Goal: Find specific fact: Find specific fact

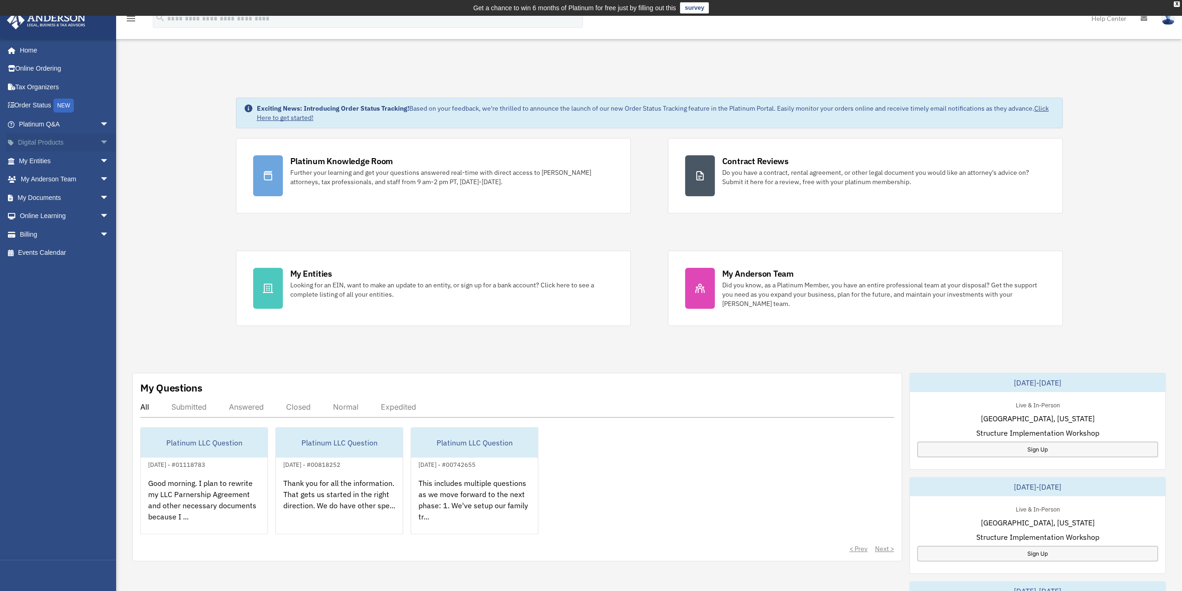
click at [53, 142] on link "Digital Products arrow_drop_down" at bounding box center [65, 142] width 117 height 19
click at [42, 159] on link "My Entities arrow_drop_down" at bounding box center [65, 160] width 117 height 19
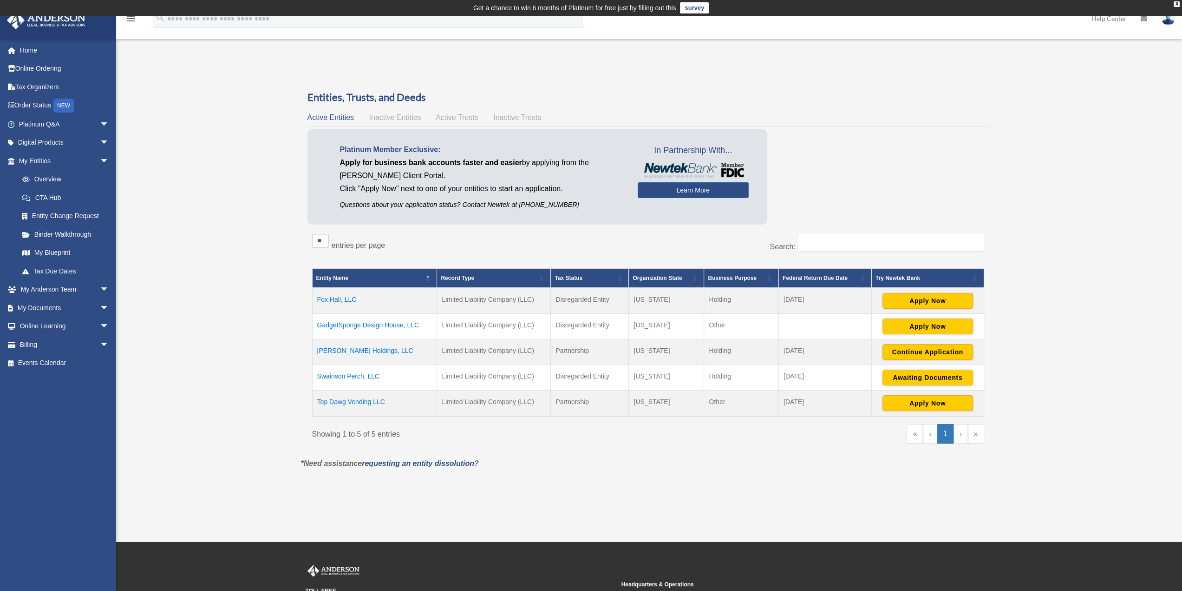
click at [331, 301] on td "Fox Hall, LLC" at bounding box center [374, 301] width 125 height 26
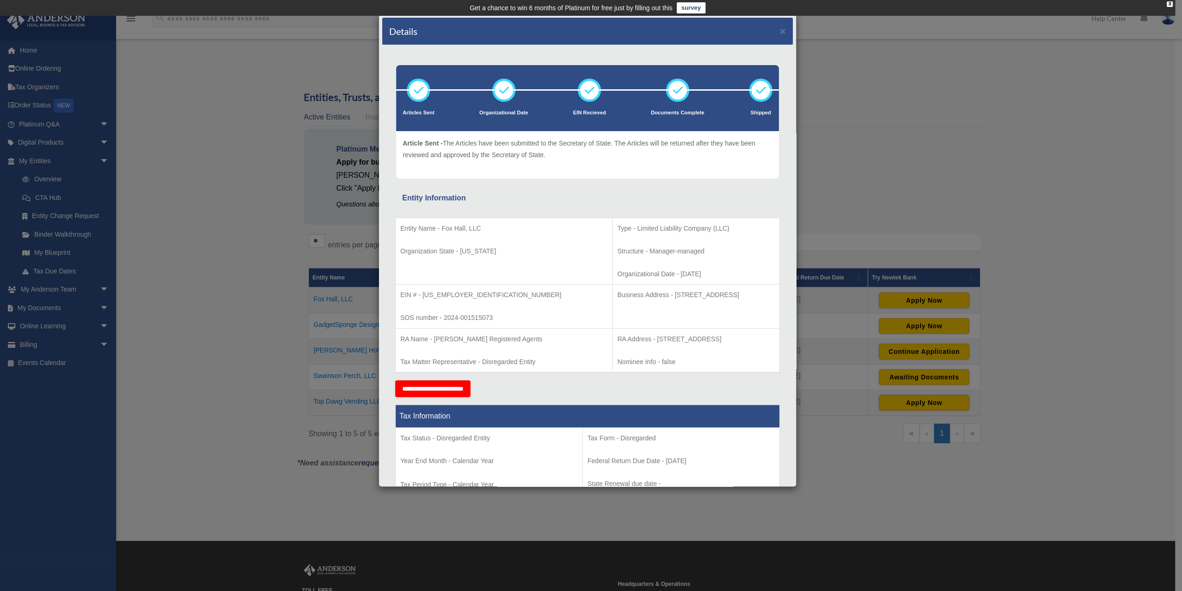
drag, startPoint x: 737, startPoint y: 294, endPoint x: 685, endPoint y: 293, distance: 52.0
click at [685, 293] on p "Business Address - [STREET_ADDRESS]" at bounding box center [696, 295] width 158 height 12
drag, startPoint x: 664, startPoint y: 294, endPoint x: 612, endPoint y: 294, distance: 52.0
click at [617, 294] on p "Business Address - [STREET_ADDRESS]" at bounding box center [696, 295] width 158 height 12
drag, startPoint x: 754, startPoint y: 336, endPoint x: 595, endPoint y: 336, distance: 158.4
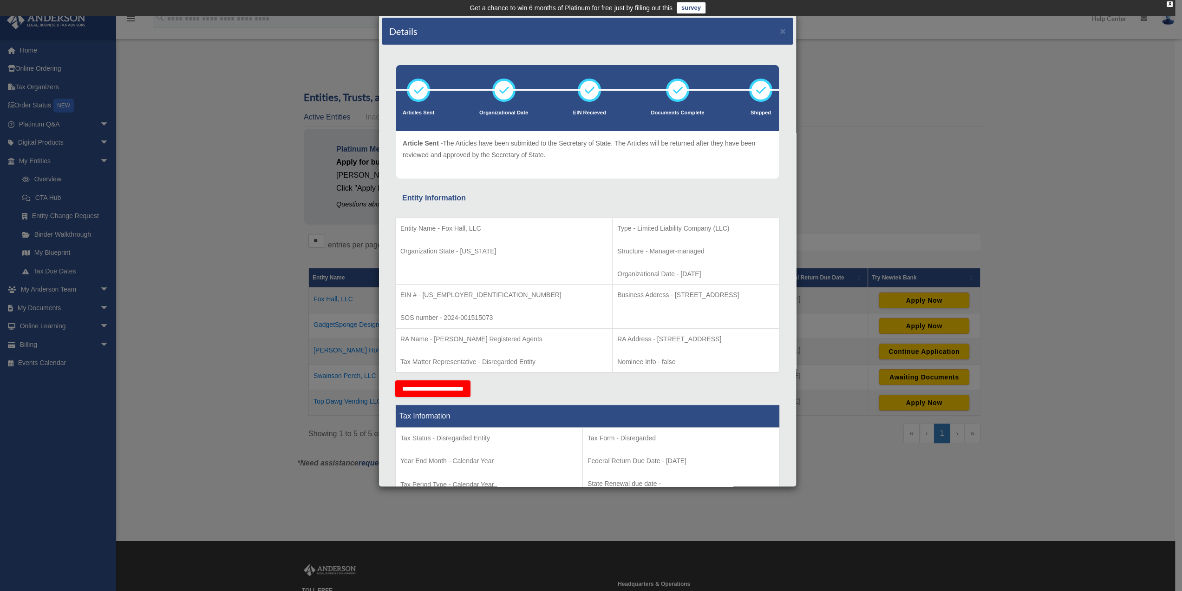
click at [617, 336] on p "RA Address - [STREET_ADDRESS]" at bounding box center [696, 339] width 158 height 12
copy p "[STREET_ADDRESS]"
drag, startPoint x: 647, startPoint y: 302, endPoint x: 651, endPoint y: 299, distance: 5.2
click at [646, 302] on td "Business Address - [STREET_ADDRESS]" at bounding box center [696, 306] width 167 height 44
drag, startPoint x: 655, startPoint y: 338, endPoint x: 597, endPoint y: 338, distance: 58.1
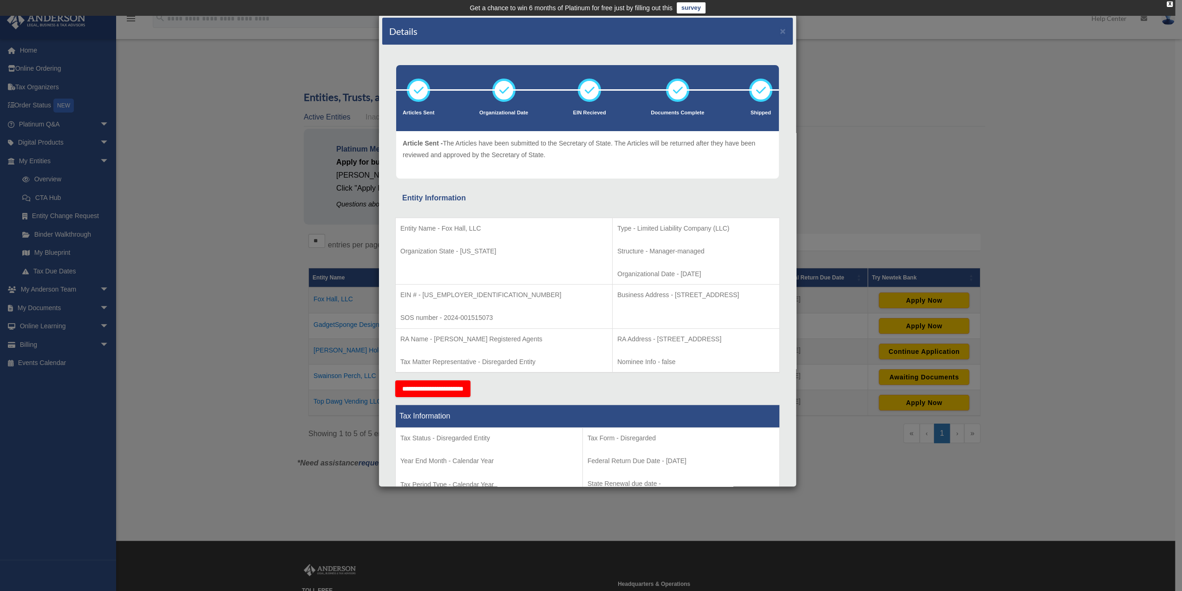
click at [617, 338] on p "RA Address - [STREET_ADDRESS]" at bounding box center [696, 339] width 158 height 12
copy p "[STREET_ADDRESS]"
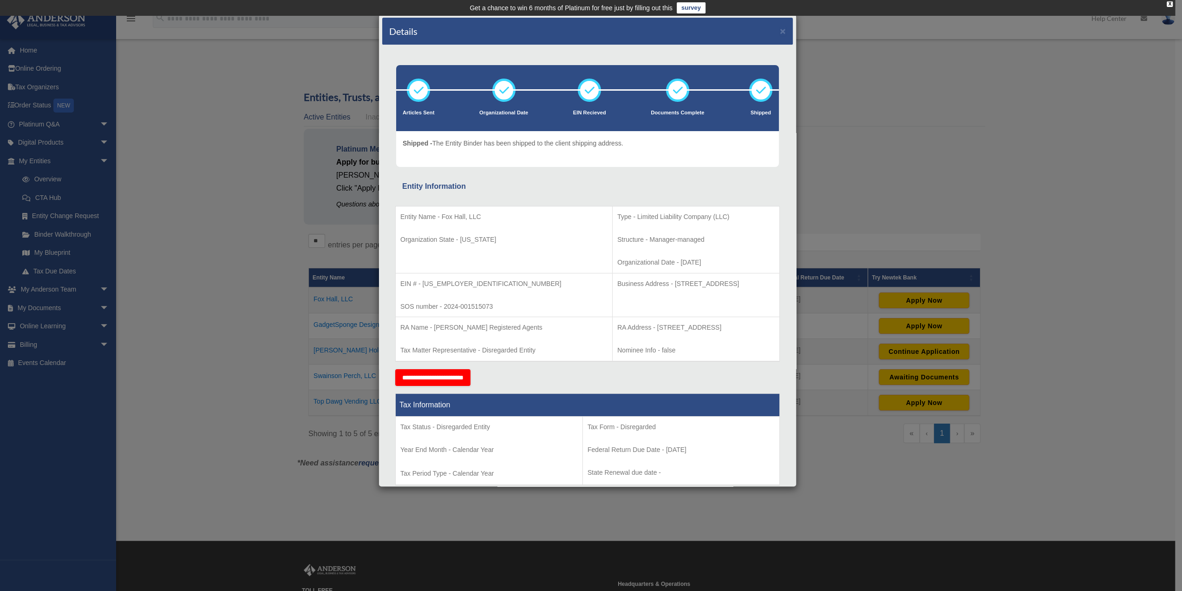
copy p "[STREET_ADDRESS]"
click at [706, 326] on p "RA Address - [STREET_ADDRESS]" at bounding box center [696, 328] width 158 height 12
click at [745, 325] on p "RA Address - [STREET_ADDRESS]" at bounding box center [696, 328] width 158 height 12
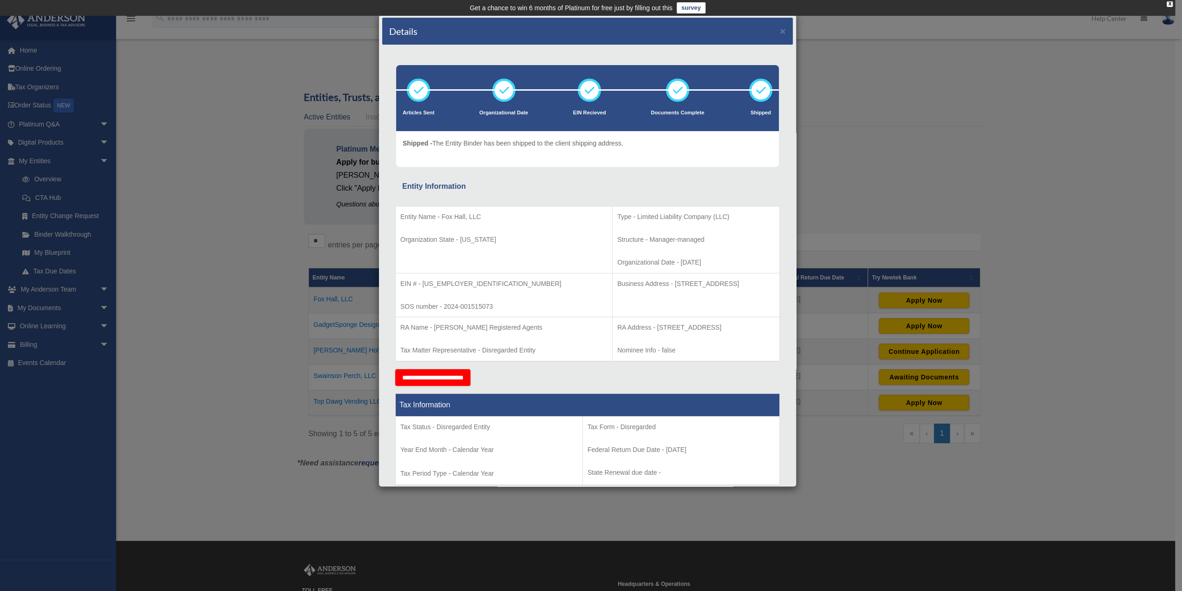
copy p "82001"
click at [719, 196] on div "Entity Name - Fox Hall, LLC Organization State - [US_STATE] Type - Limited Liab…" at bounding box center [587, 281] width 385 height 176
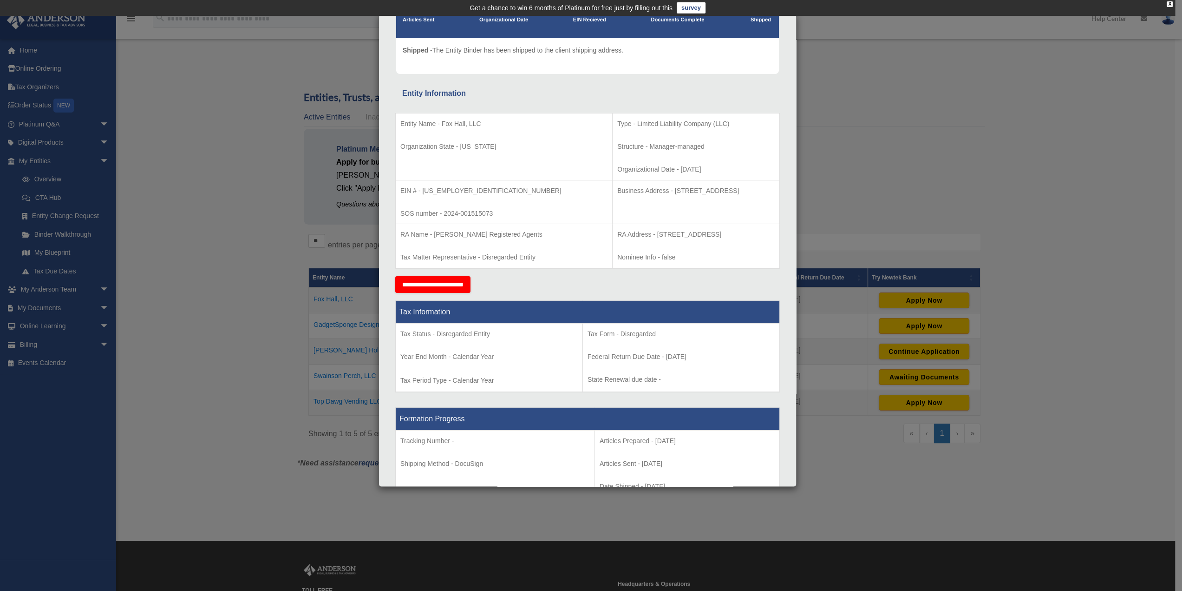
scroll to position [46, 0]
